Goal: Communication & Community: Share content

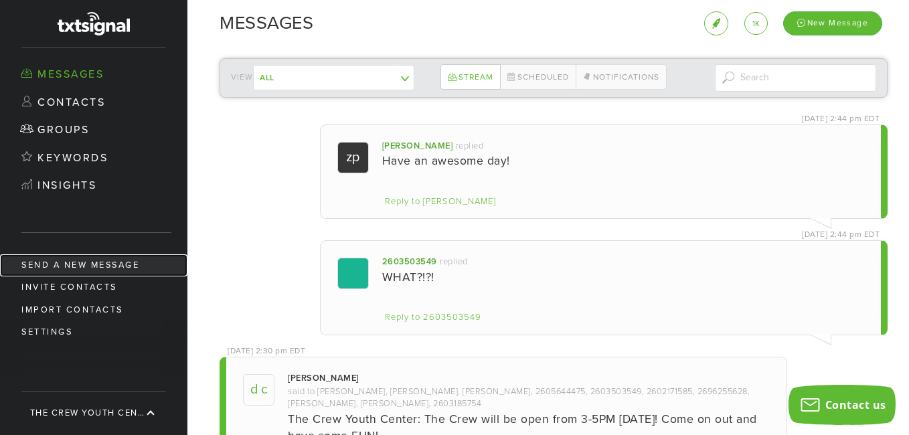
click at [95, 258] on link "Send a new message" at bounding box center [93, 265] width 187 height 22
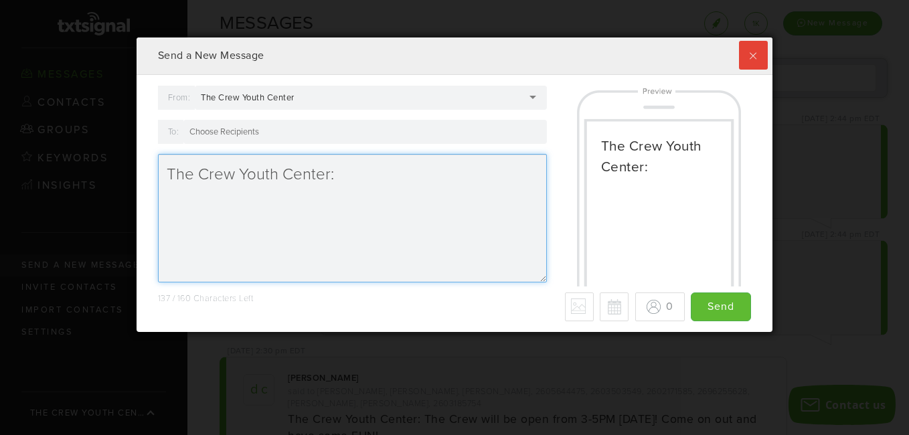
scroll to position [294, 629]
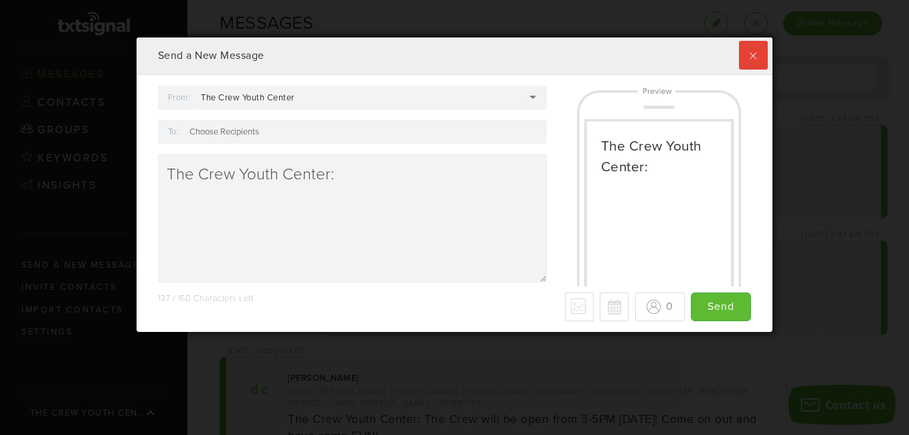
click at [262, 130] on div at bounding box center [364, 132] width 363 height 24
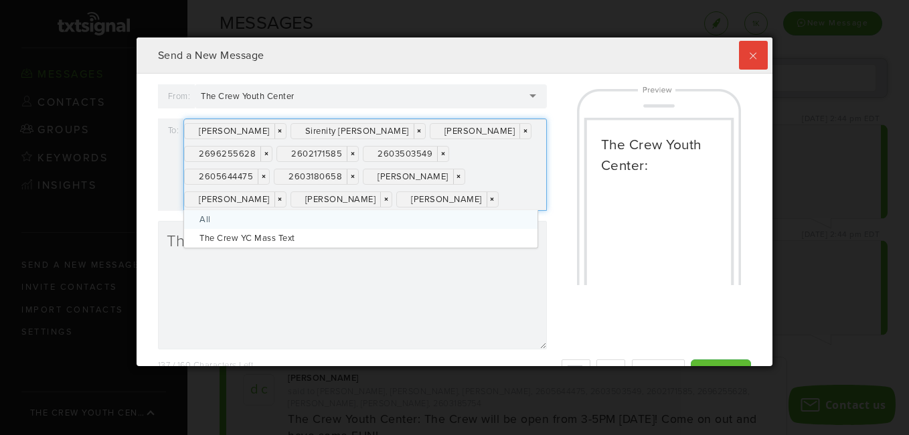
scroll to position [328, 629]
click at [353, 178] on link "×" at bounding box center [352, 176] width 11 height 15
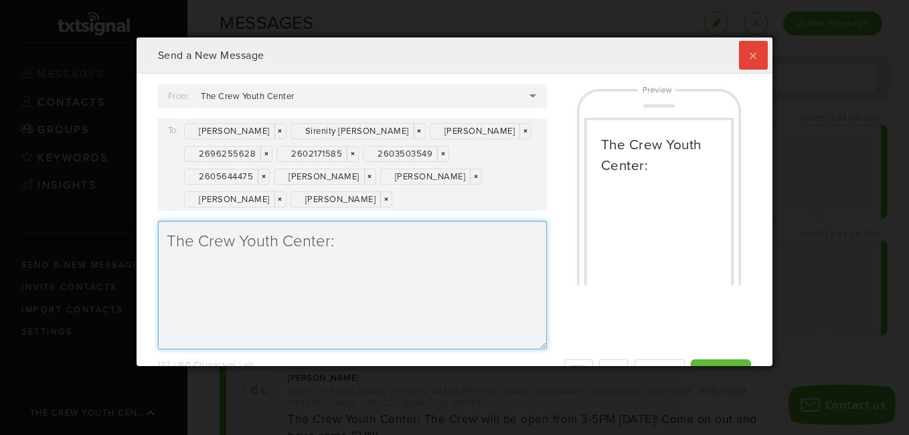
click at [483, 296] on textarea "The Crew Youth Center:" at bounding box center [352, 285] width 389 height 128
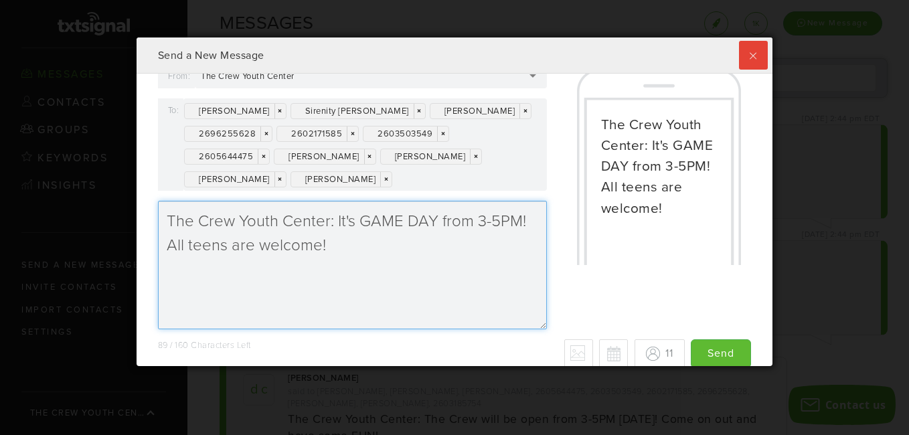
scroll to position [33, 0]
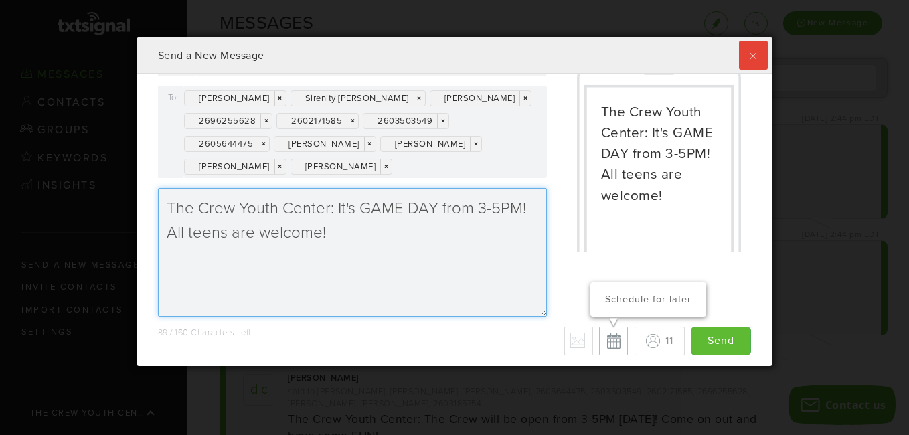
type textarea "The Crew Youth Center: It's GAME DAY from 3-5PM! All teens are welcome!"
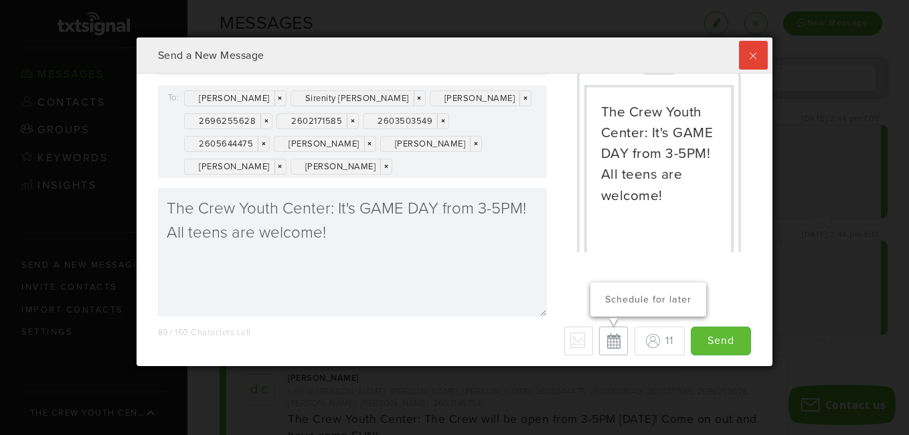
click at [606, 345] on button "Schedule for later" at bounding box center [613, 341] width 29 height 29
type input "Save"
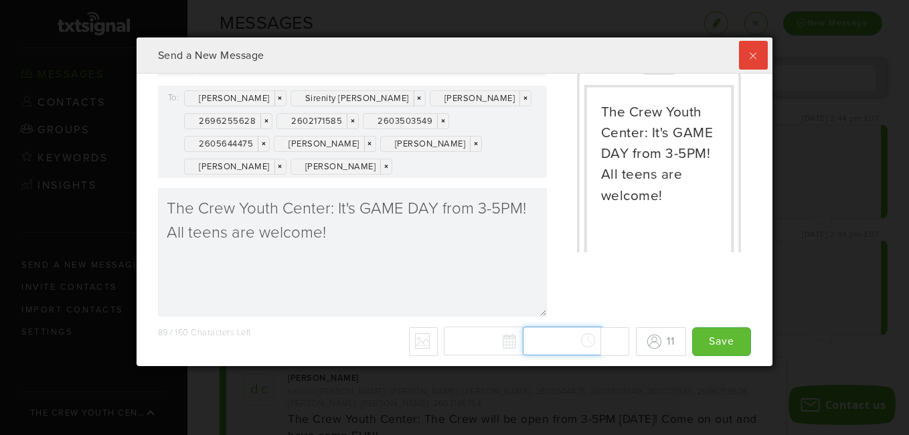
scroll to position [1517, 0]
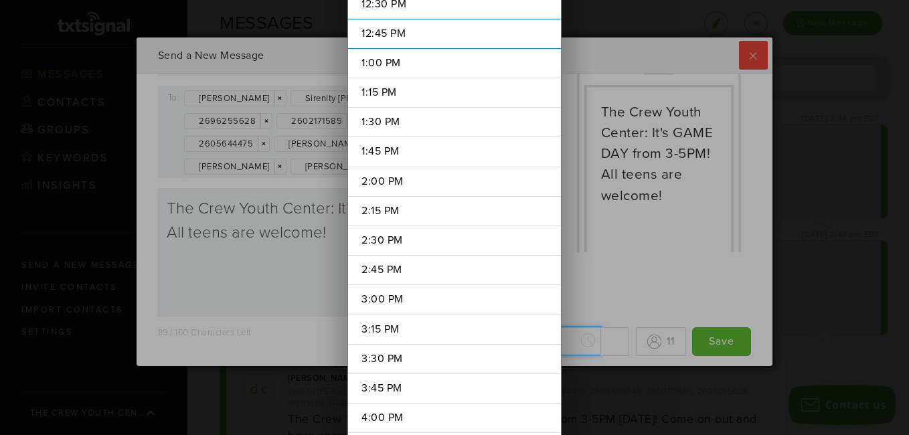
click at [558, 343] on div "[DATE] Su Mo Tu We Th Fr Sa 27 28 29 30 31 1 2 3 4 5 6 7 8 9 10 11 12 13 14 15 …" at bounding box center [536, 341] width 185 height 29
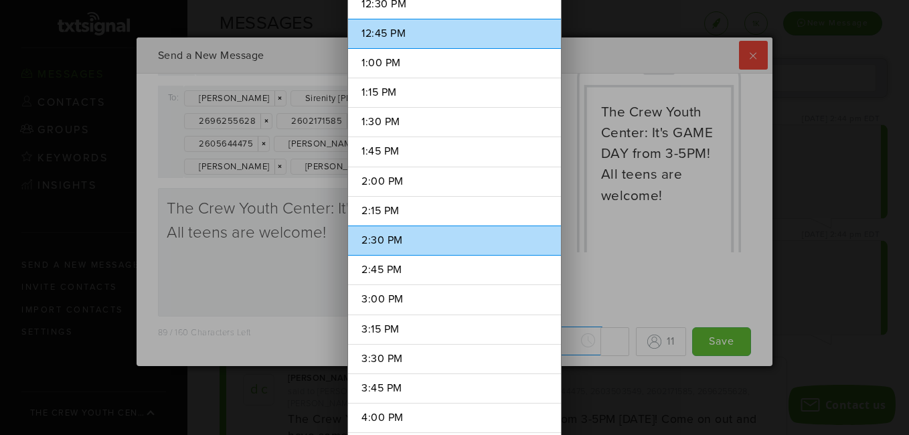
click at [414, 245] on li "2:30 PM" at bounding box center [454, 241] width 213 height 30
type input "2:30 PM"
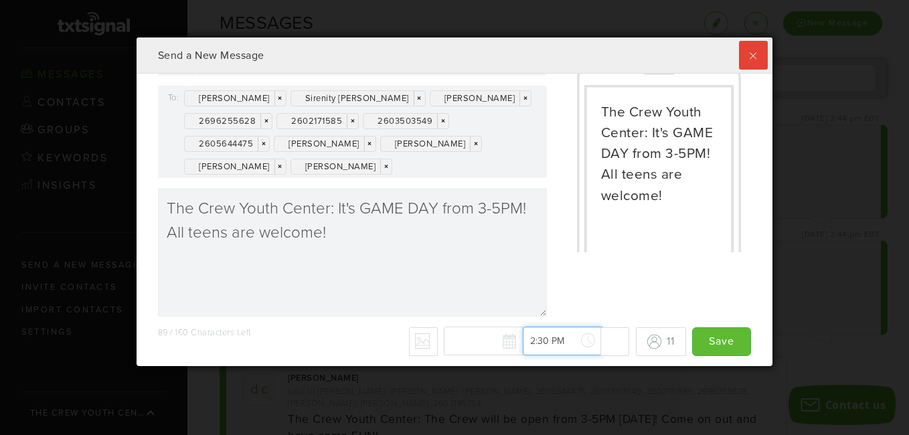
scroll to position [1666, 0]
click at [601, 341] on button "Cancel scheduled date/time" at bounding box center [614, 341] width 29 height 29
click at [601, 341] on button "Schedule for later" at bounding box center [613, 341] width 29 height 29
click at [601, 341] on button "Cancel scheduled date/time" at bounding box center [614, 341] width 29 height 29
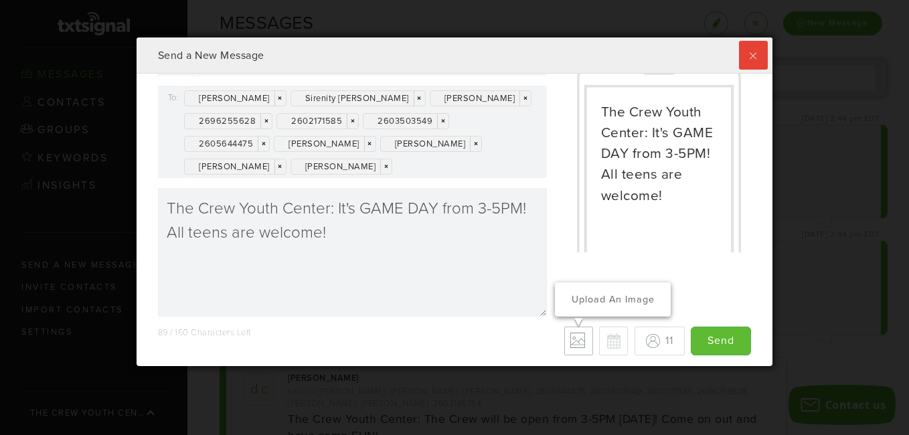
click at [570, 341] on label "Upload an Image" at bounding box center [578, 341] width 29 height 29
click at [0, 0] on input "Upload an Image" at bounding box center [0, 0] width 0 height 0
click at [604, 344] on button "Schedule for later" at bounding box center [613, 341] width 29 height 29
click at [606, 344] on button "Cancel scheduled date/time" at bounding box center [614, 341] width 29 height 29
click at [606, 344] on button "Schedule for later" at bounding box center [613, 341] width 29 height 29
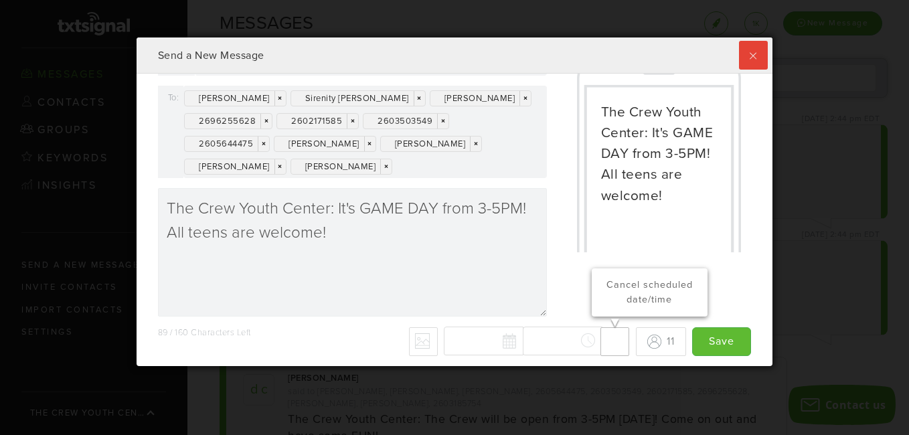
click at [606, 344] on button "Cancel scheduled date/time" at bounding box center [614, 341] width 29 height 29
click at [605, 343] on button "Schedule for later" at bounding box center [613, 341] width 29 height 29
click at [0, 0] on button "Cancel scheduled date/time" at bounding box center [0, 0] width 0 height 0
click at [602, 336] on button "Schedule for later" at bounding box center [613, 341] width 29 height 29
click at [600, 341] on button "Cancel scheduled date/time" at bounding box center [614, 341] width 29 height 29
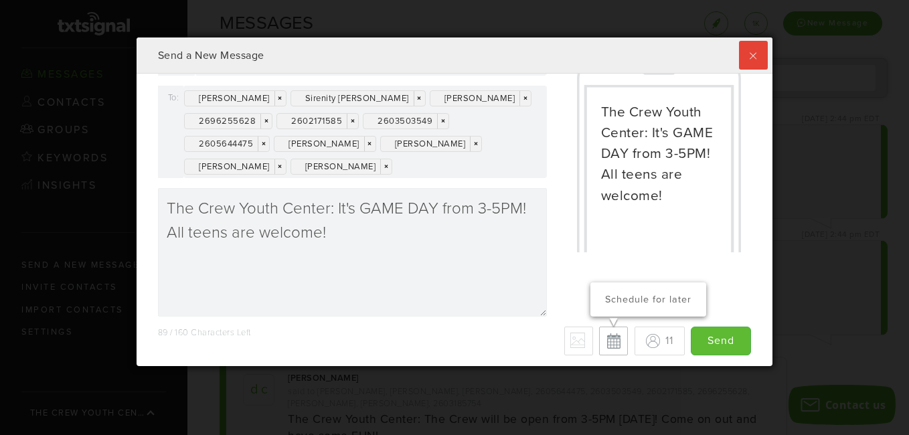
click at [599, 343] on button "Schedule for later" at bounding box center [613, 341] width 29 height 29
type input "Save"
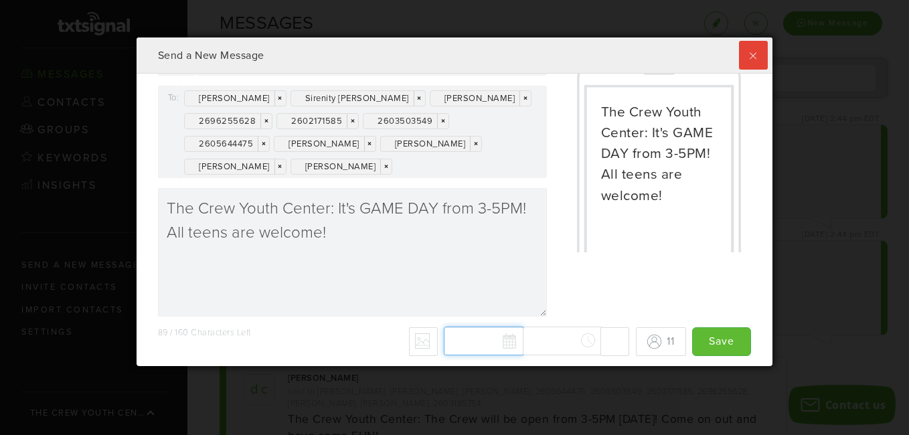
click at [499, 341] on div "[DATE] Su Mo Tu We Th Fr Sa 27 28 29 30 31 1 2 3 4 5 6 7 8 9 10 11 12 13 14 15 …" at bounding box center [536, 341] width 185 height 29
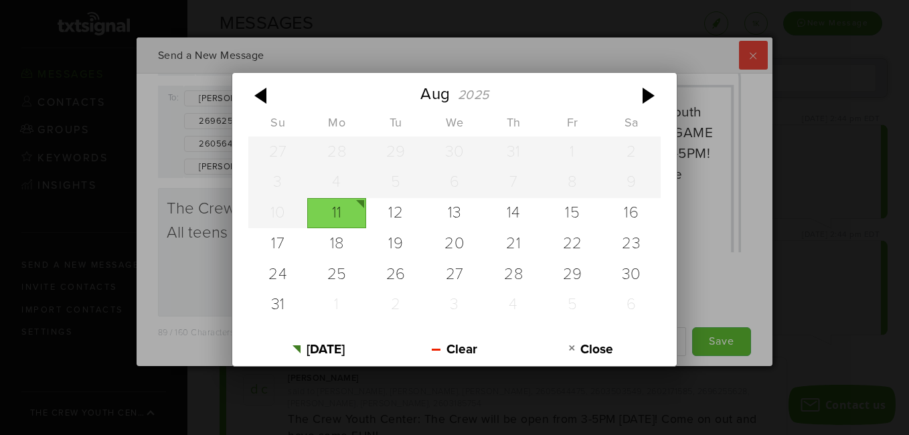
scroll to position [0, 0]
click at [339, 216] on div "11" at bounding box center [336, 213] width 59 height 31
type input "[DATE]"
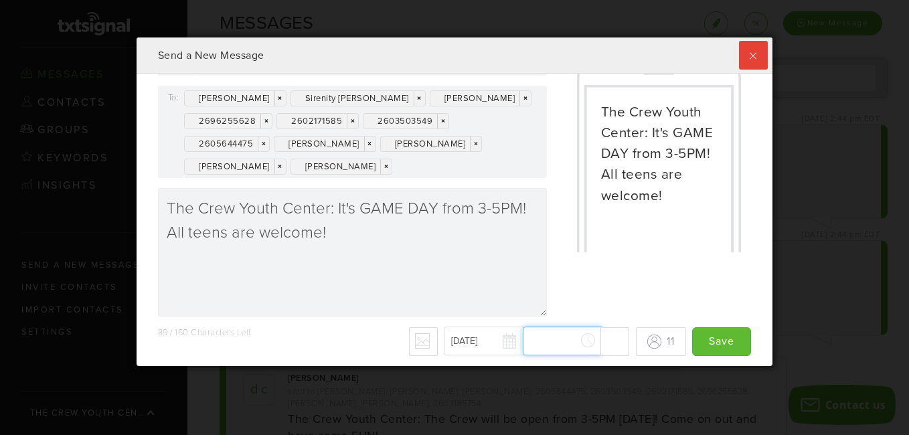
click at [576, 343] on div "[DATE] [DATE] Su Mo Tu We Th Fr Sa 27 28 29 30 31 1 2 3 4 5 6 7 8 9 10 11 12 13…" at bounding box center [536, 341] width 185 height 29
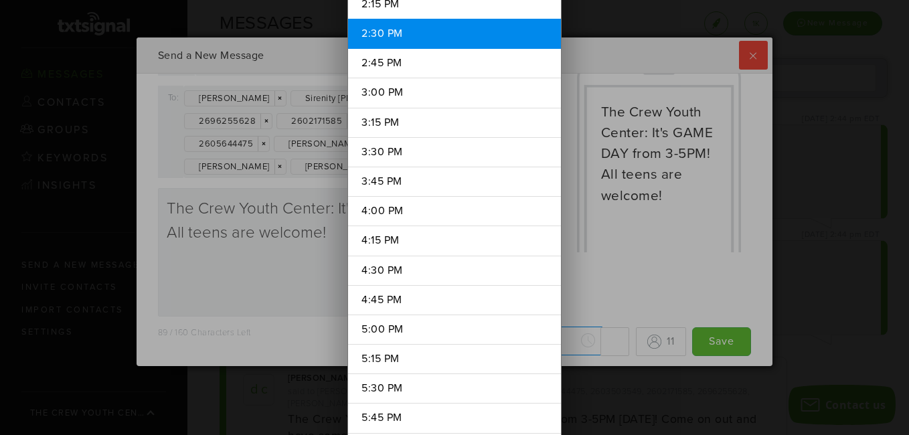
click at [381, 34] on li "2:30 PM" at bounding box center [454, 34] width 213 height 30
type input "2:30 PM"
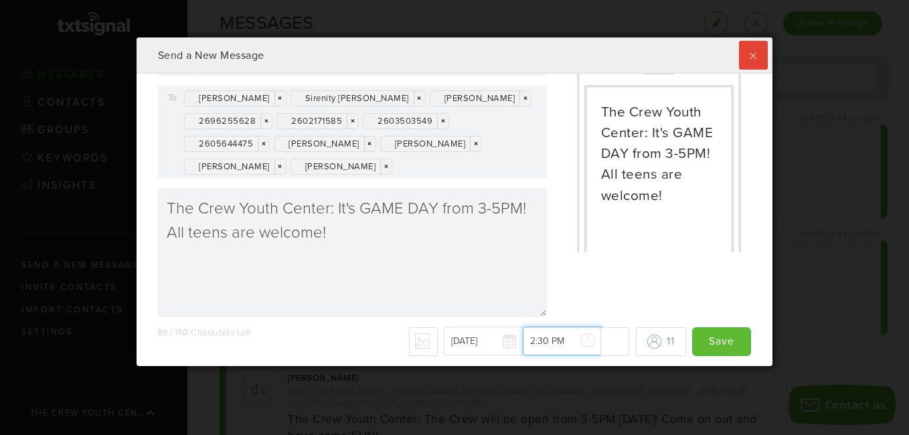
scroll to position [1666, 0]
click at [707, 343] on input "Save" at bounding box center [721, 341] width 59 height 29
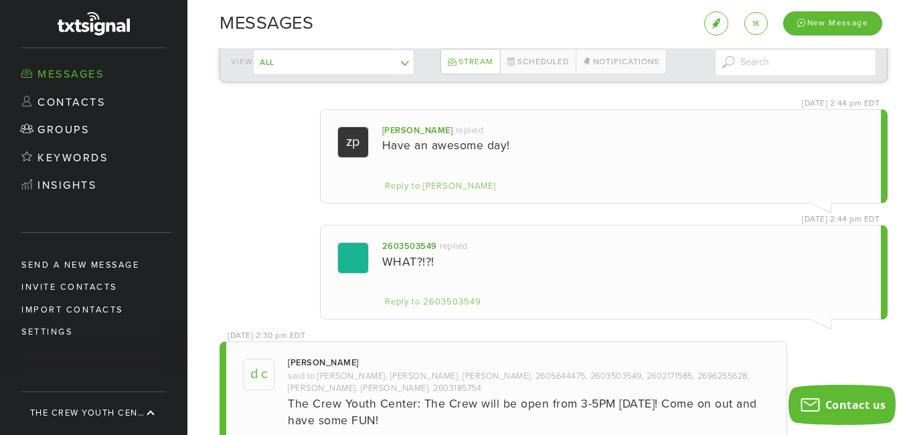
scroll to position [0, 0]
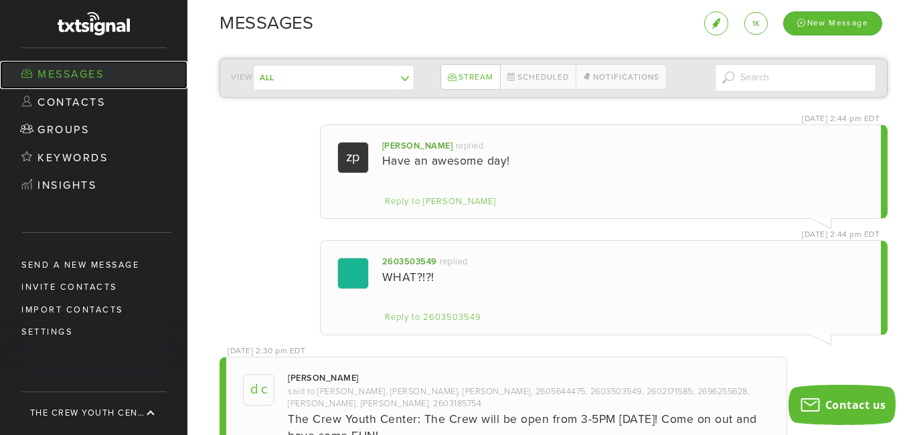
click at [74, 71] on link "Messages" at bounding box center [93, 75] width 187 height 28
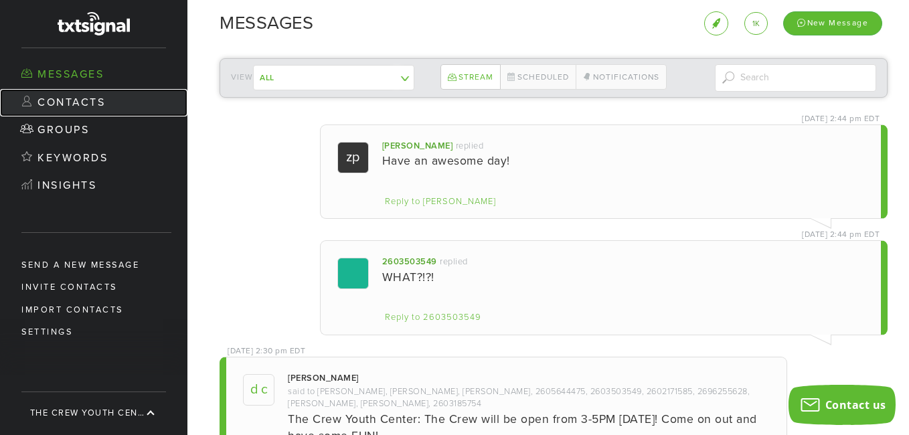
click at [61, 101] on link "Contacts" at bounding box center [93, 103] width 187 height 28
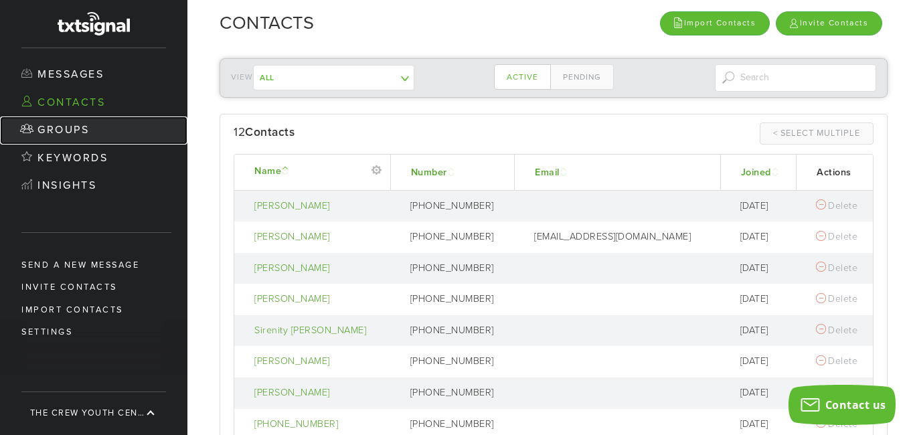
click at [61, 130] on link "Groups" at bounding box center [93, 130] width 187 height 28
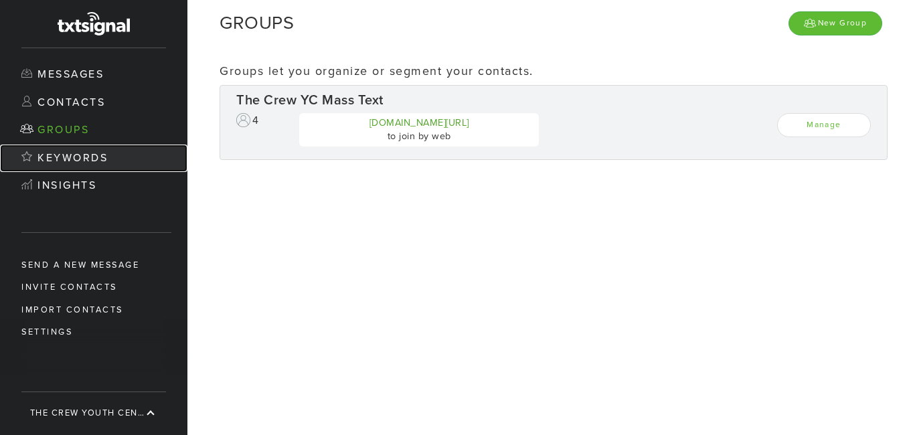
click at [63, 155] on link "Keywords" at bounding box center [93, 159] width 187 height 28
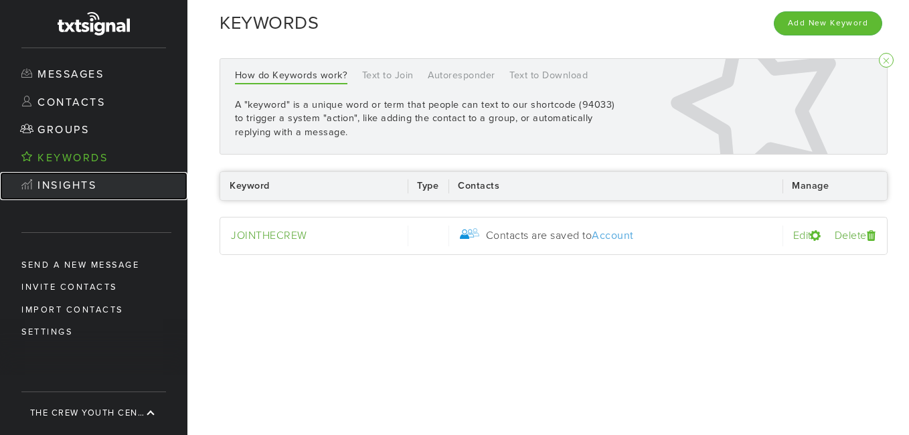
click at [66, 181] on link "Insights" at bounding box center [93, 186] width 187 height 28
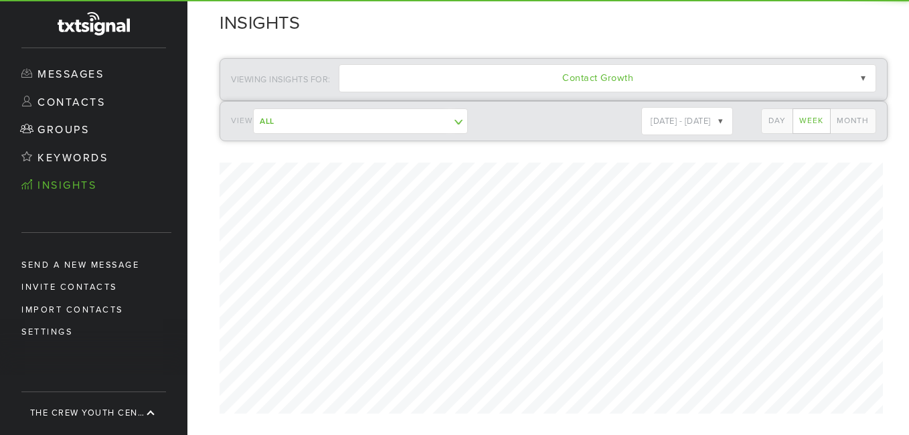
scroll to position [512, 717]
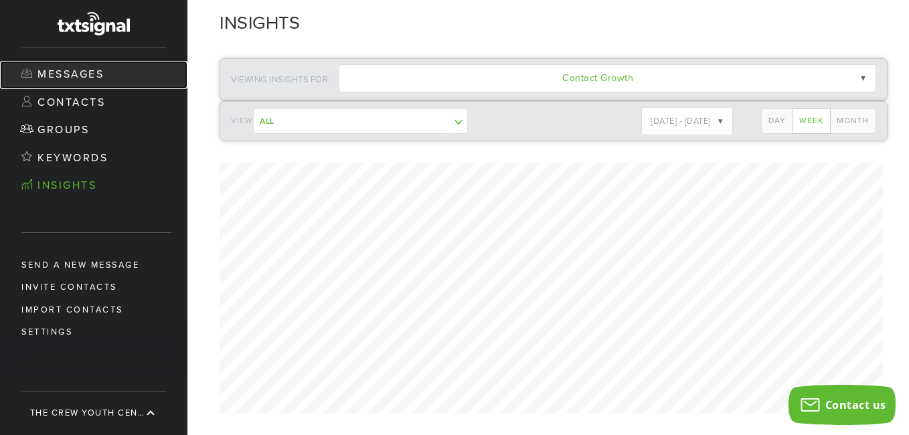
click at [67, 68] on link "Messages" at bounding box center [93, 75] width 187 height 28
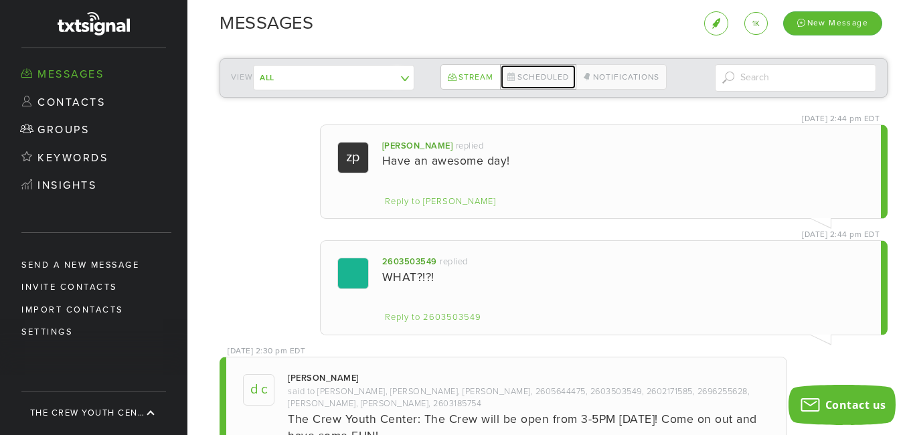
click at [545, 75] on link "Scheduled" at bounding box center [538, 76] width 76 height 25
